Goal: Task Accomplishment & Management: Manage account settings

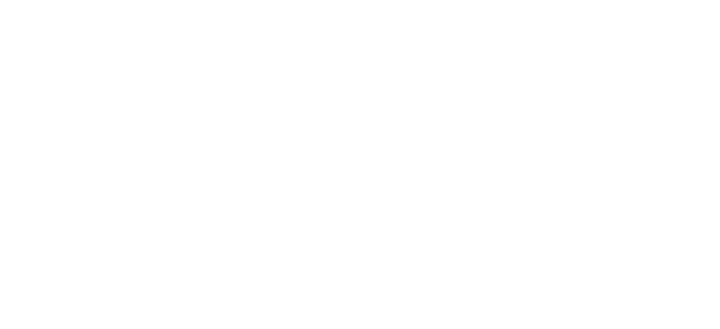
click at [539, 42] on body at bounding box center [360, 164] width 720 height 329
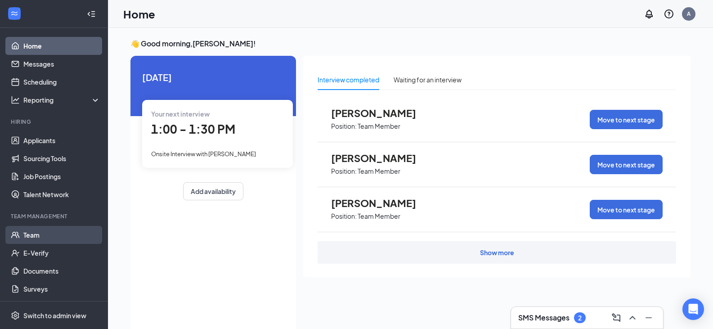
click at [30, 234] on link "Team" at bounding box center [61, 235] width 77 height 18
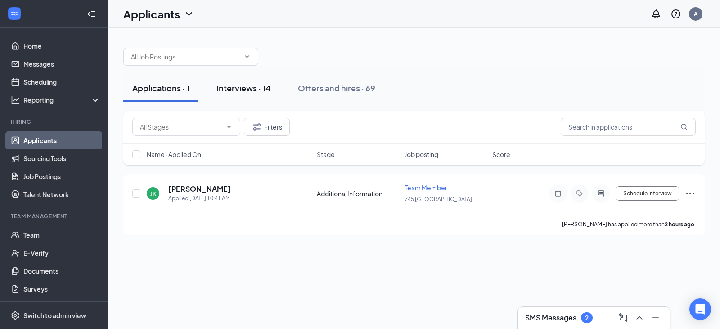
drag, startPoint x: 235, startPoint y: 83, endPoint x: 244, endPoint y: 85, distance: 8.7
click at [235, 83] on div "Interviews · 14" at bounding box center [243, 87] width 54 height 11
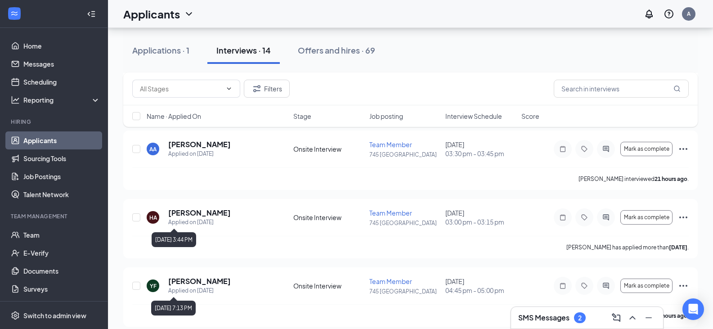
scroll to position [180, 0]
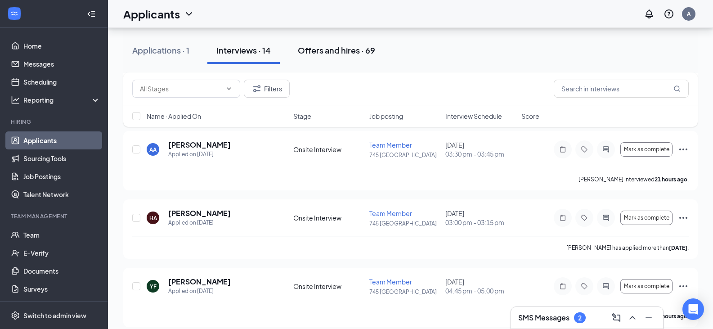
click at [334, 51] on div "Offers and hires · 69" at bounding box center [336, 50] width 77 height 11
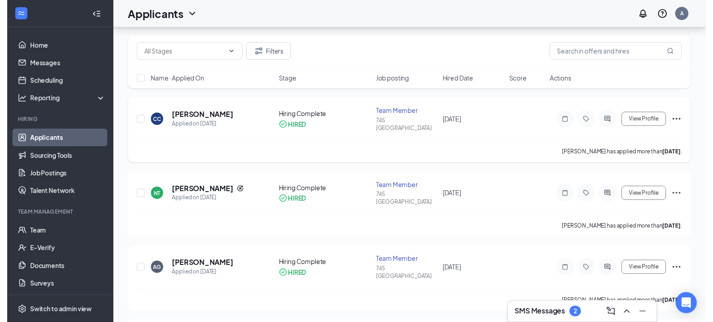
scroll to position [90, 0]
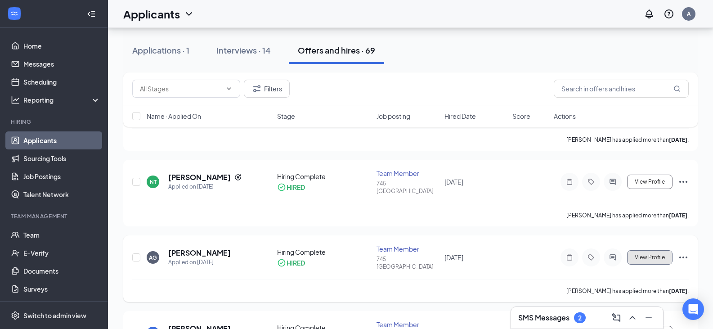
click at [664, 254] on span "View Profile" at bounding box center [650, 257] width 30 height 6
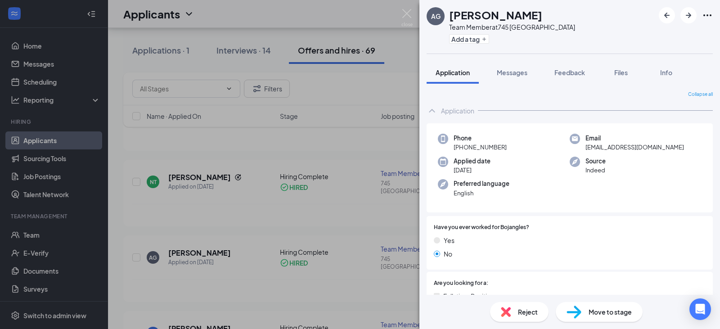
click at [359, 281] on div "AG [PERSON_NAME] Team Member at 745 Loganville Add a tag Application Messages F…" at bounding box center [360, 164] width 720 height 329
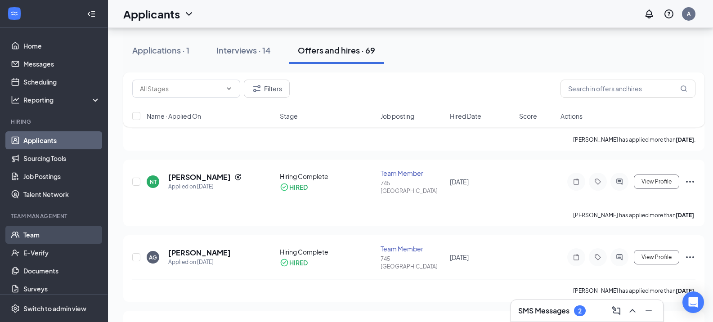
click at [27, 233] on link "Team" at bounding box center [61, 235] width 77 height 18
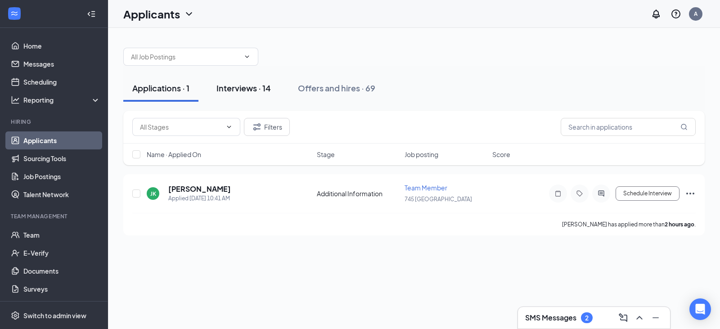
click at [245, 89] on div "Interviews · 14" at bounding box center [243, 87] width 54 height 11
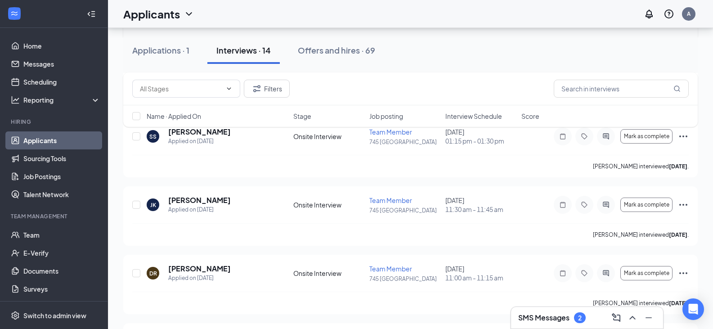
scroll to position [534, 0]
click at [326, 45] on div "Offers and hires · 69" at bounding box center [336, 50] width 77 height 11
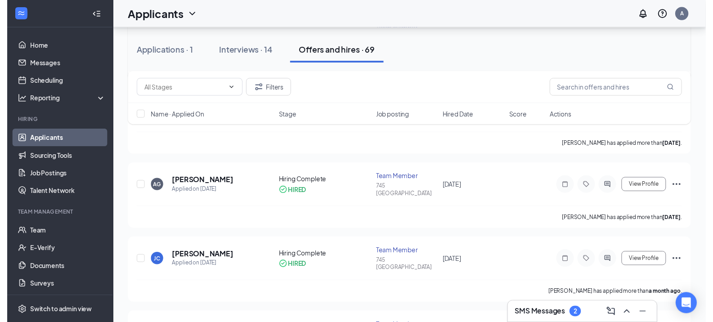
scroll to position [180, 0]
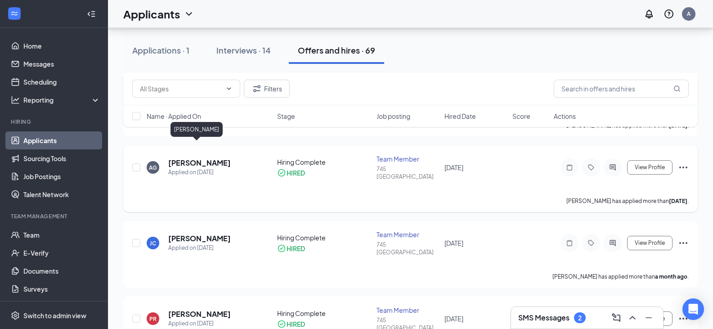
click at [203, 158] on h5 "[PERSON_NAME]" at bounding box center [199, 163] width 63 height 10
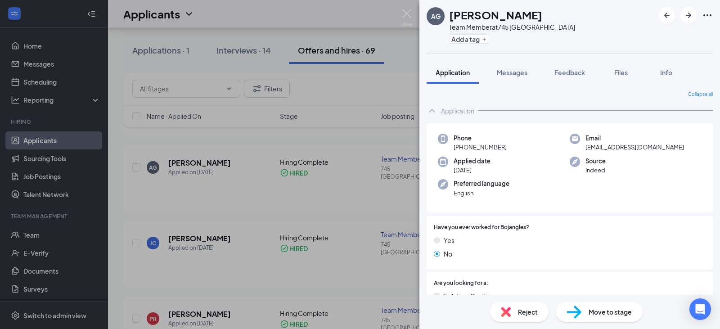
click at [710, 18] on icon "Ellipses" at bounding box center [707, 15] width 11 height 11
click at [601, 320] on div "Move to stage" at bounding box center [598, 312] width 87 height 20
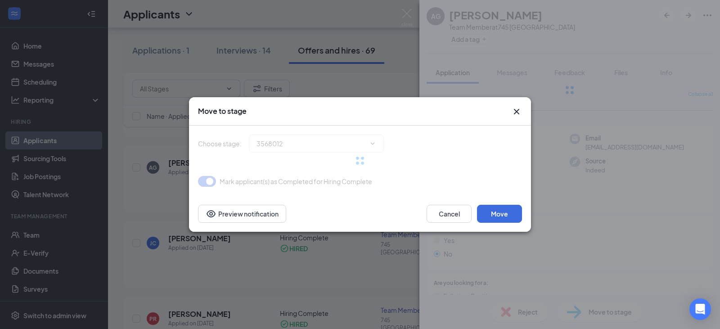
type input "Hiring Complete (current stage)"
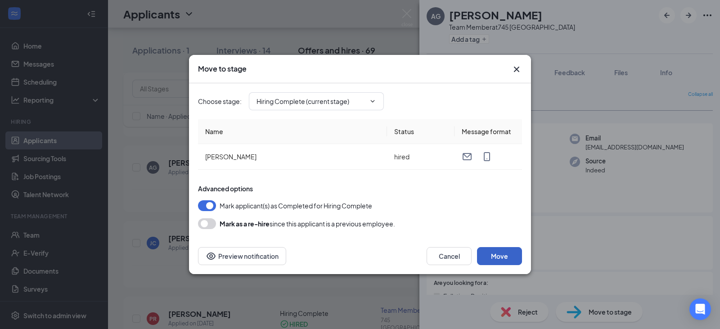
click at [499, 258] on button "Move" at bounding box center [499, 256] width 45 height 18
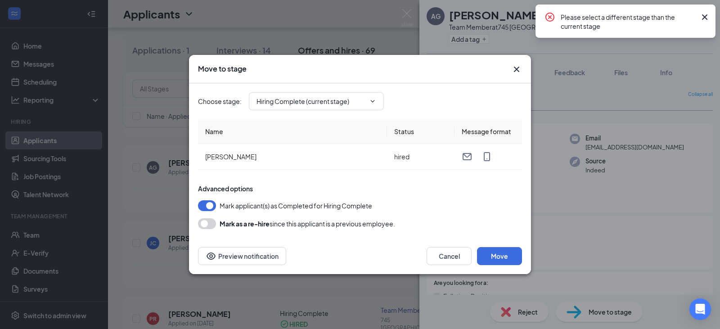
click at [705, 9] on div "Please select a different stage than the current stage" at bounding box center [625, 20] width 180 height 33
click at [371, 104] on icon "ChevronDown" at bounding box center [372, 101] width 7 height 7
click at [371, 96] on span "Hiring Complete (current stage)" at bounding box center [316, 101] width 135 height 18
click at [704, 18] on icon "Cross" at bounding box center [704, 17] width 11 height 11
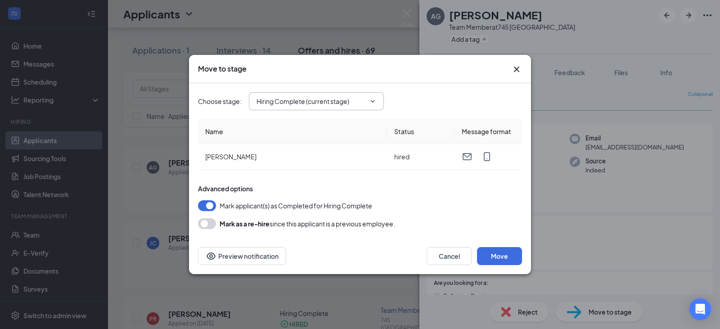
click at [376, 99] on icon "ChevronDown" at bounding box center [372, 101] width 7 height 7
click at [370, 100] on icon "ChevronDown" at bounding box center [372, 101] width 7 height 7
click at [386, 98] on div "Choose stage : Hiring Complete (current stage)" at bounding box center [360, 101] width 324 height 18
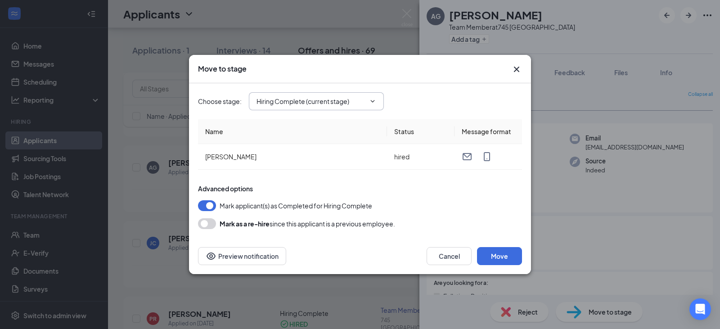
click at [370, 102] on icon "ChevronDown" at bounding box center [372, 101] width 7 height 7
click at [449, 254] on button "Cancel" at bounding box center [448, 256] width 45 height 18
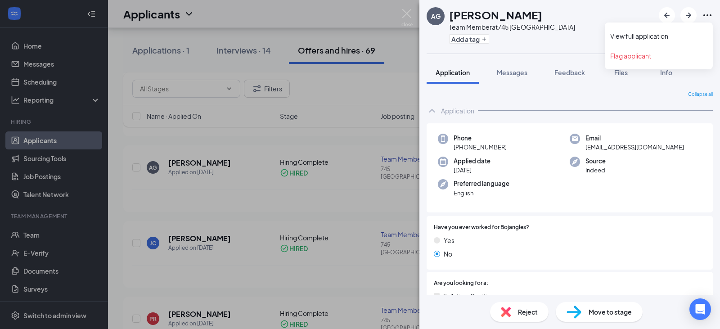
click at [705, 15] on icon "Ellipses" at bounding box center [707, 15] width 11 height 11
click at [577, 7] on div "AG Alan Gazpar Team Member at 745 Loganville Add a tag" at bounding box center [569, 27] width 300 height 54
drag, startPoint x: 338, startPoint y: 219, endPoint x: 283, endPoint y: 191, distance: 61.1
click at [335, 211] on div "AG [PERSON_NAME] Team Member at 745 Loganville Add a tag Application Messages F…" at bounding box center [360, 164] width 720 height 329
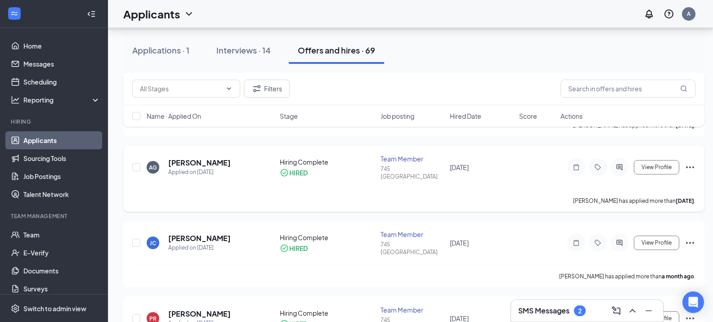
click at [693, 162] on icon "Ellipses" at bounding box center [689, 167] width 11 height 11
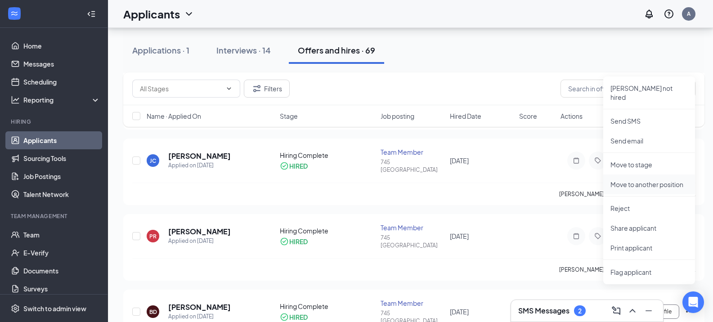
scroll to position [270, 0]
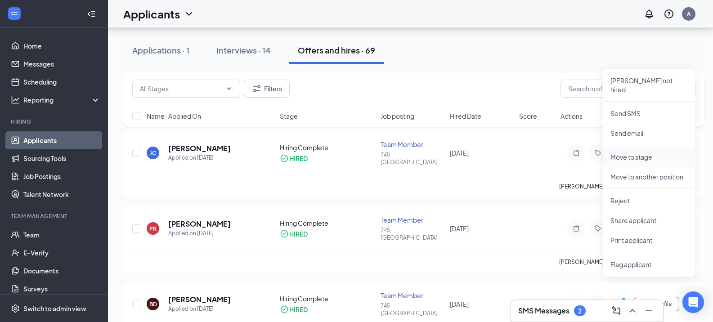
click at [612, 152] on p "Move to stage" at bounding box center [648, 156] width 77 height 9
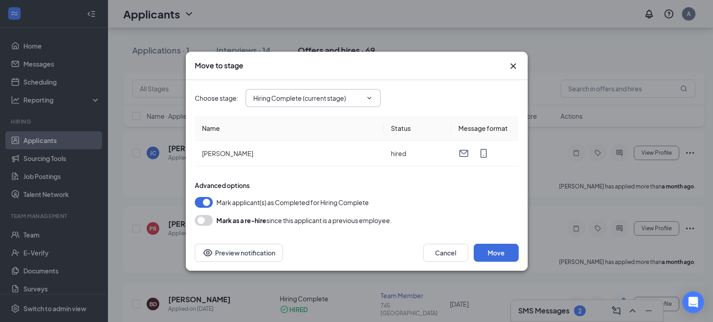
click at [367, 94] on span "Hiring Complete (current stage)" at bounding box center [313, 98] width 135 height 18
click at [367, 95] on icon "ChevronDown" at bounding box center [369, 97] width 7 height 7
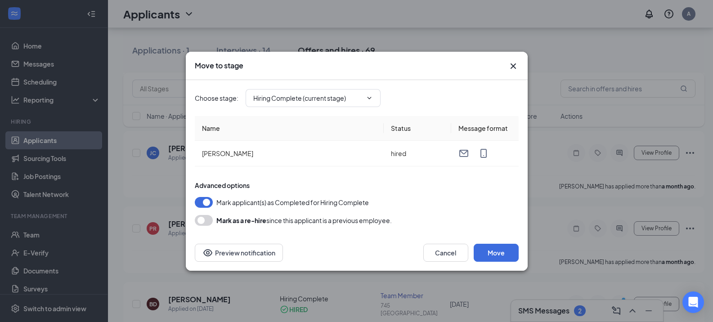
click at [512, 67] on icon "Cross" at bounding box center [512, 65] width 5 height 5
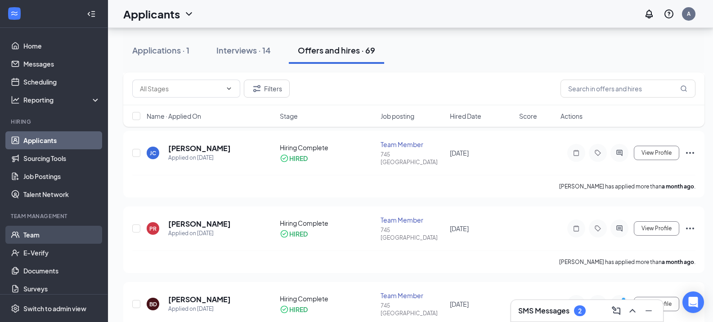
click at [28, 233] on link "Team" at bounding box center [61, 235] width 77 height 18
